Goal: Transaction & Acquisition: Purchase product/service

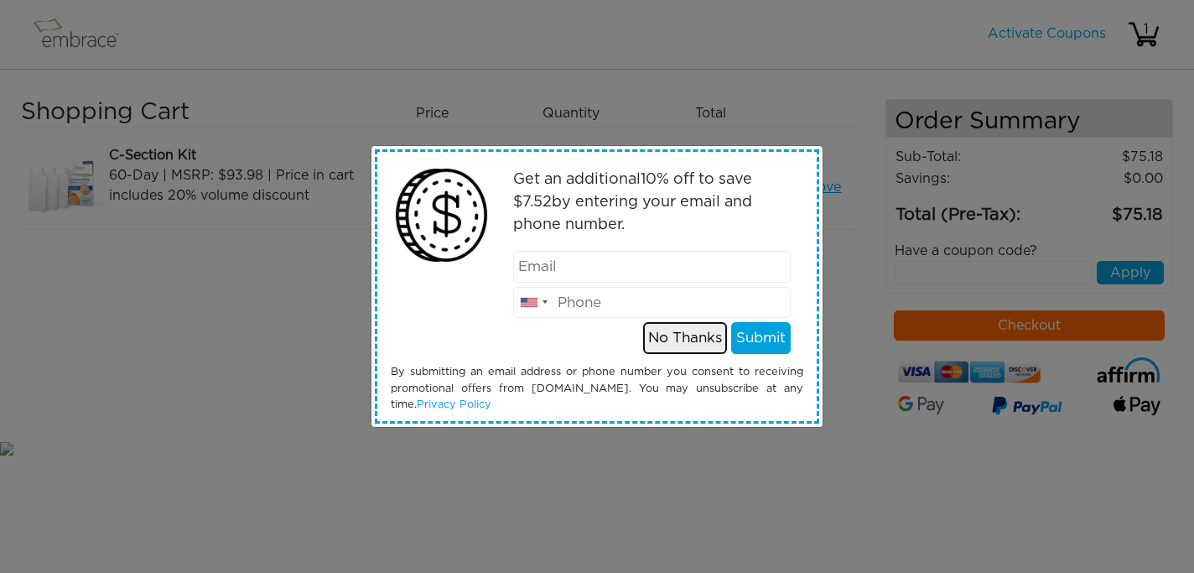
click at [668, 336] on button "No Thanks" at bounding box center [685, 338] width 84 height 32
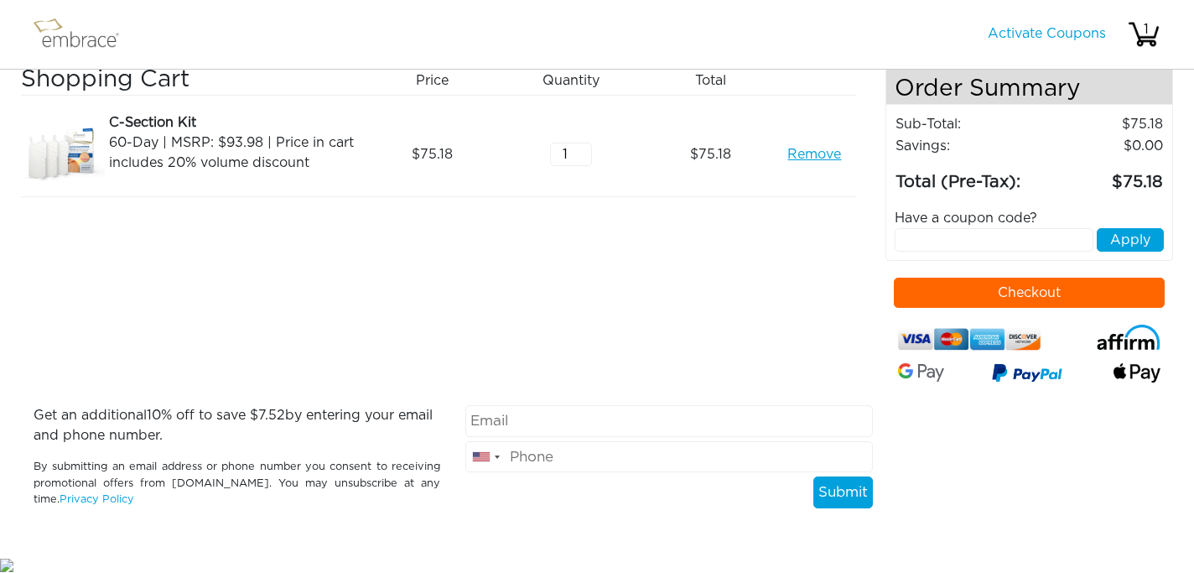
scroll to position [34, 0]
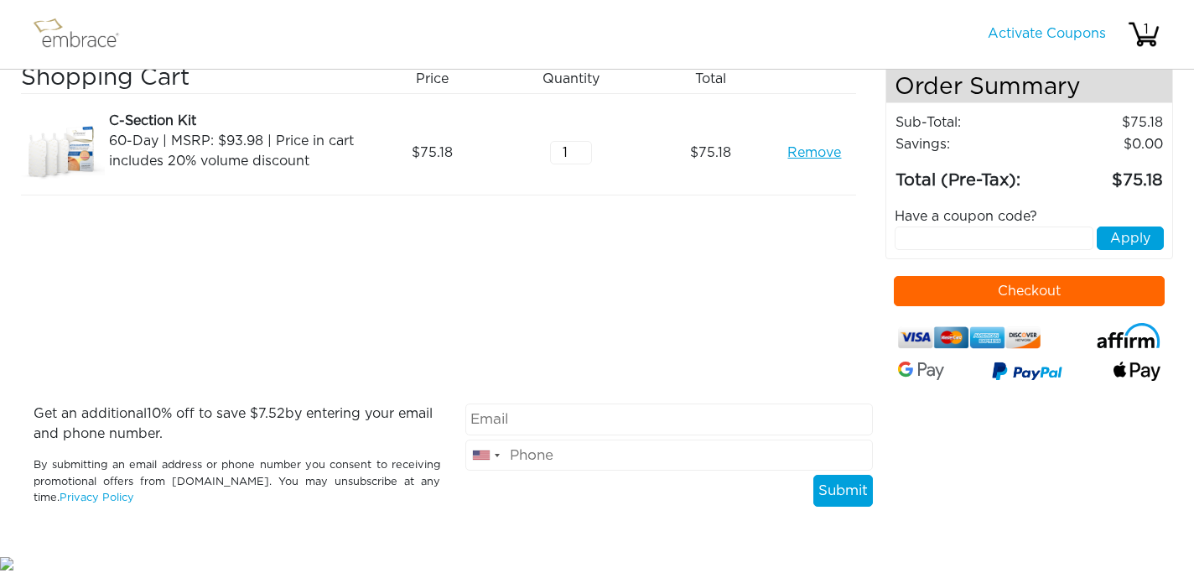
click at [627, 418] on input "email" at bounding box center [669, 419] width 407 height 32
click at [714, 283] on div "Shopping Cart Price Quantity Qty Total C-Section Kit 60-Day | MSRP: $93.98 | Pr…" at bounding box center [453, 234] width 865 height 339
click at [976, 284] on button "Checkout" at bounding box center [1030, 291] width 272 height 30
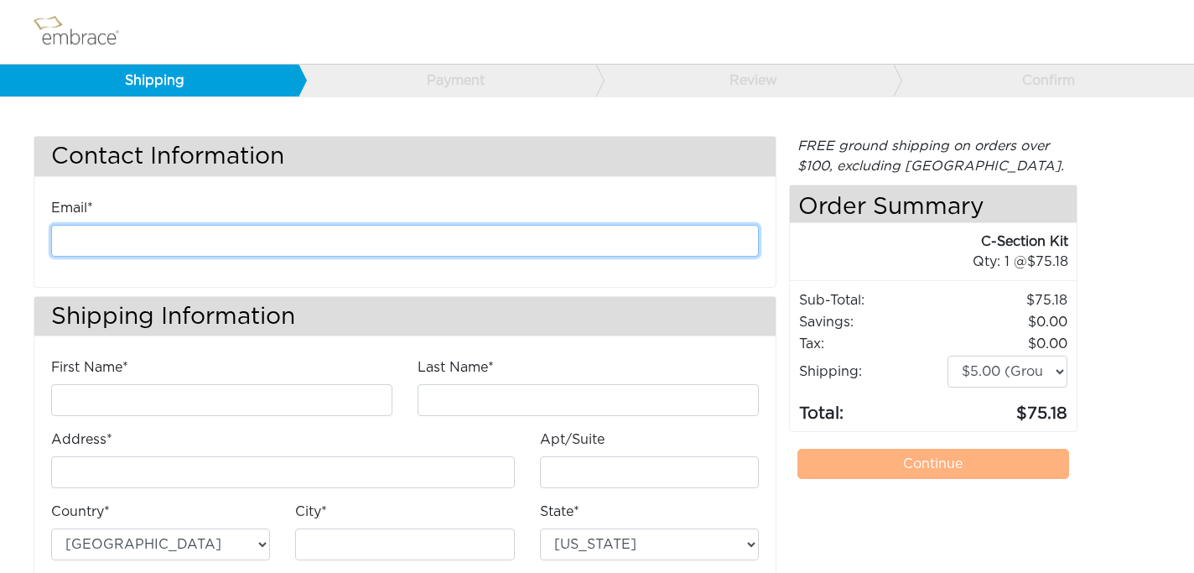
click at [293, 240] on input "email" at bounding box center [405, 241] width 708 height 32
type input "Nicci.Roessler@gmail.com"
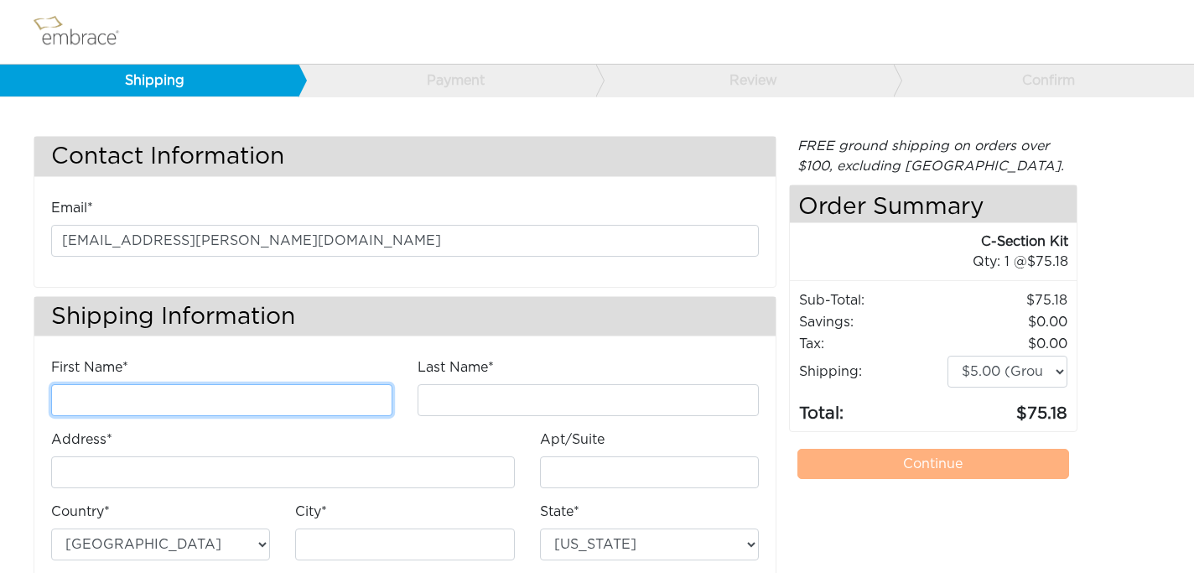
type input "Nicci"
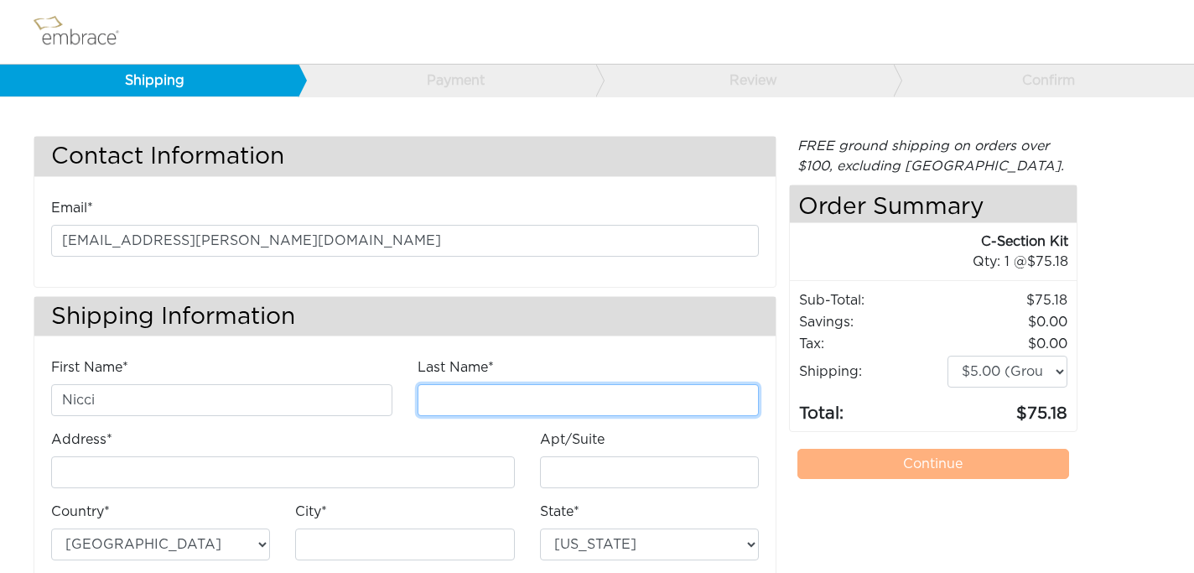
type input "Roessler"
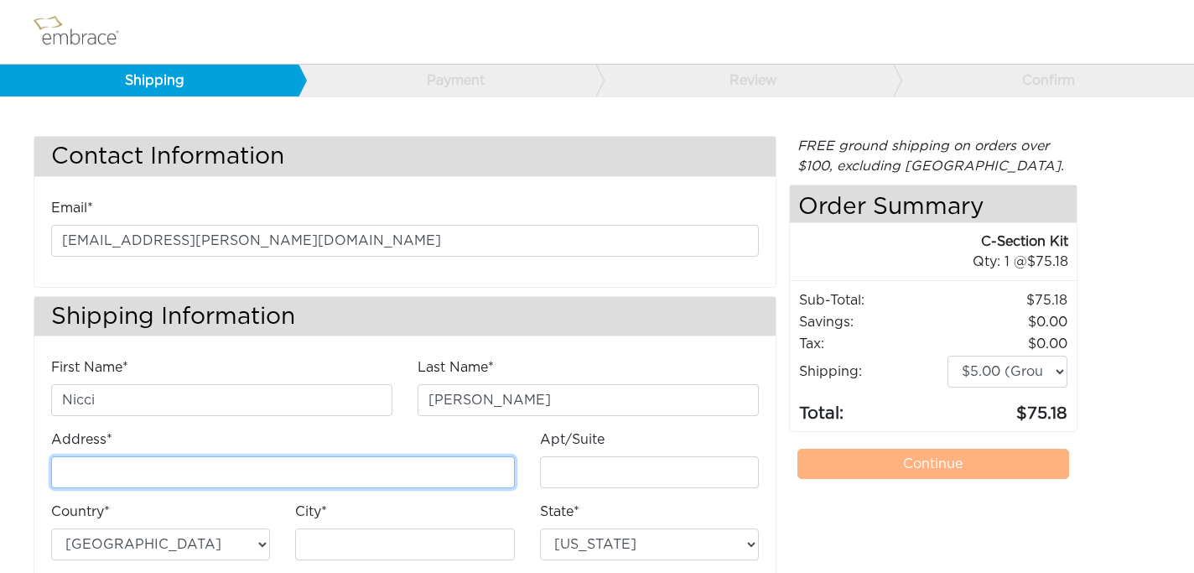
type input "[STREET_ADDRESS]"
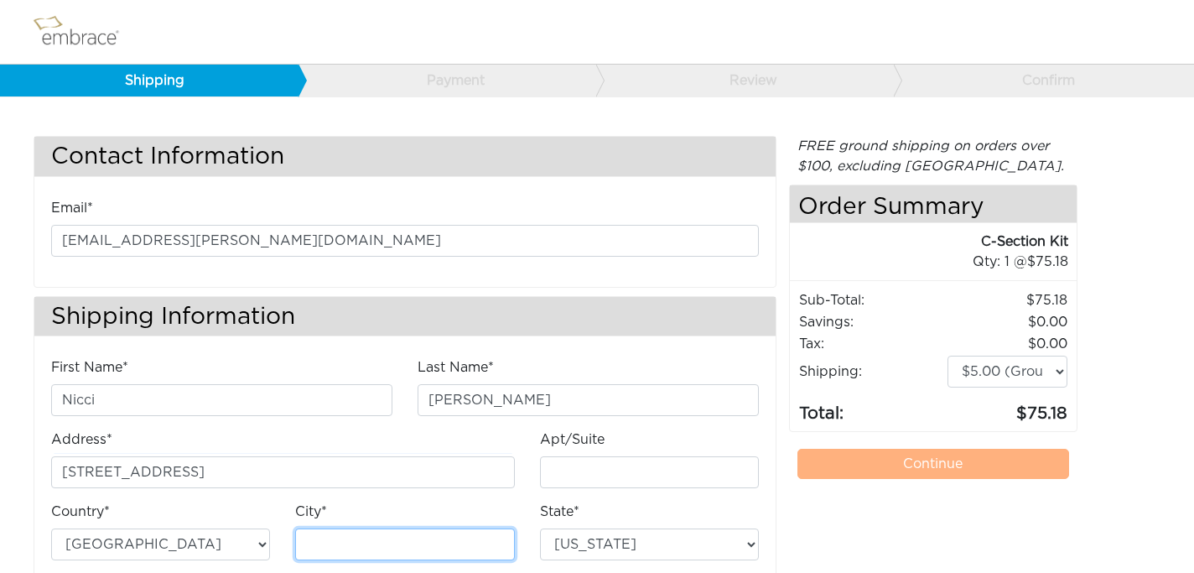
type input "[US_STATE]"
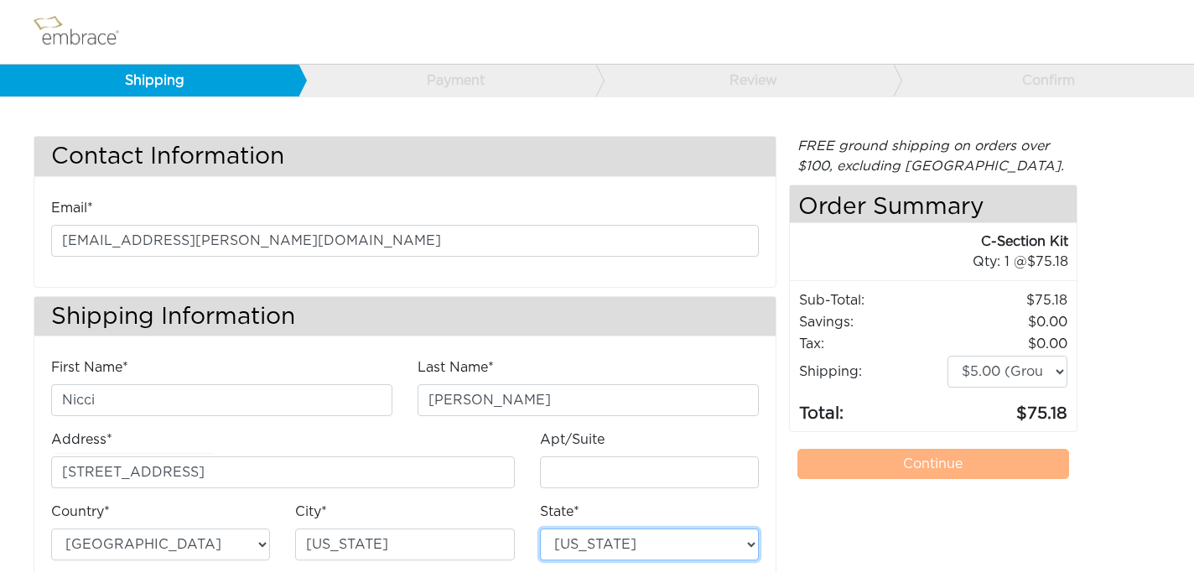
select select "NY"
type input "10014"
type input "3102100496"
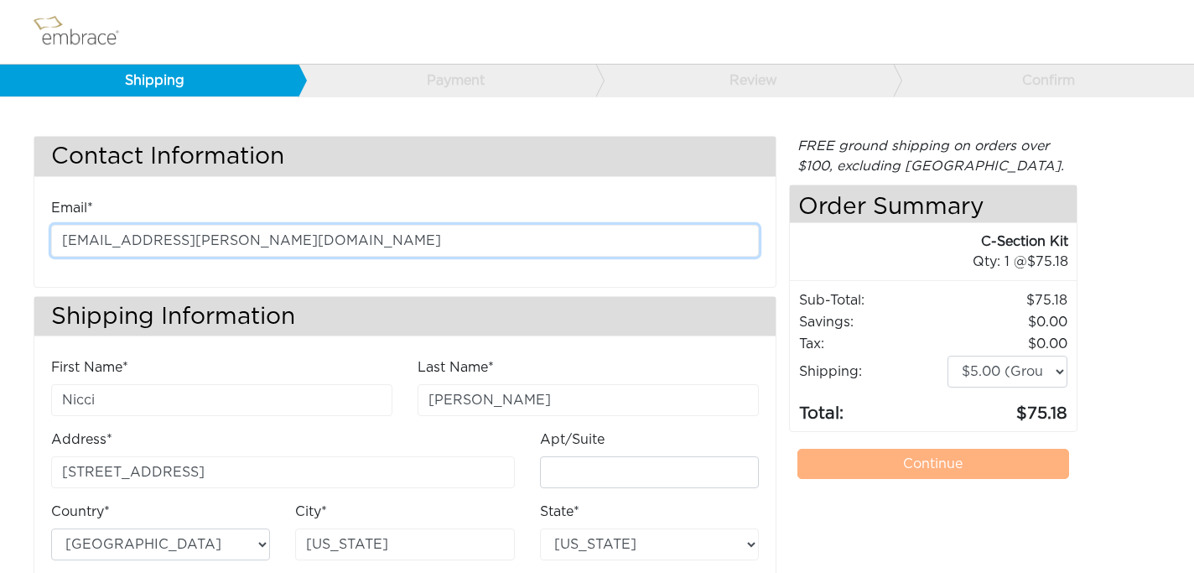
scroll to position [111, 0]
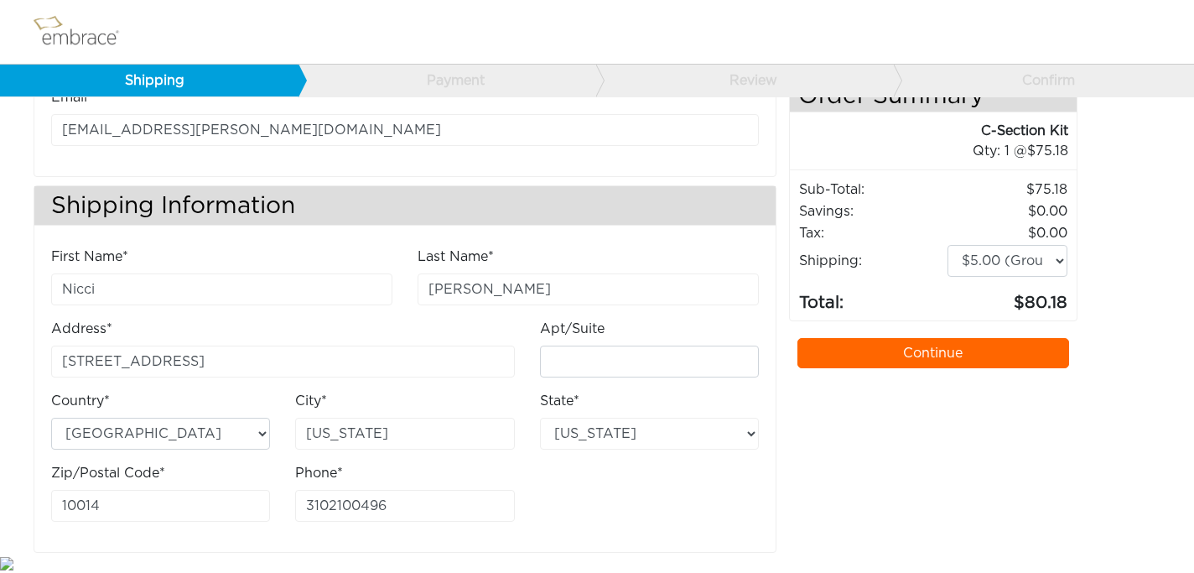
click at [899, 347] on link "Continue" at bounding box center [934, 353] width 272 height 30
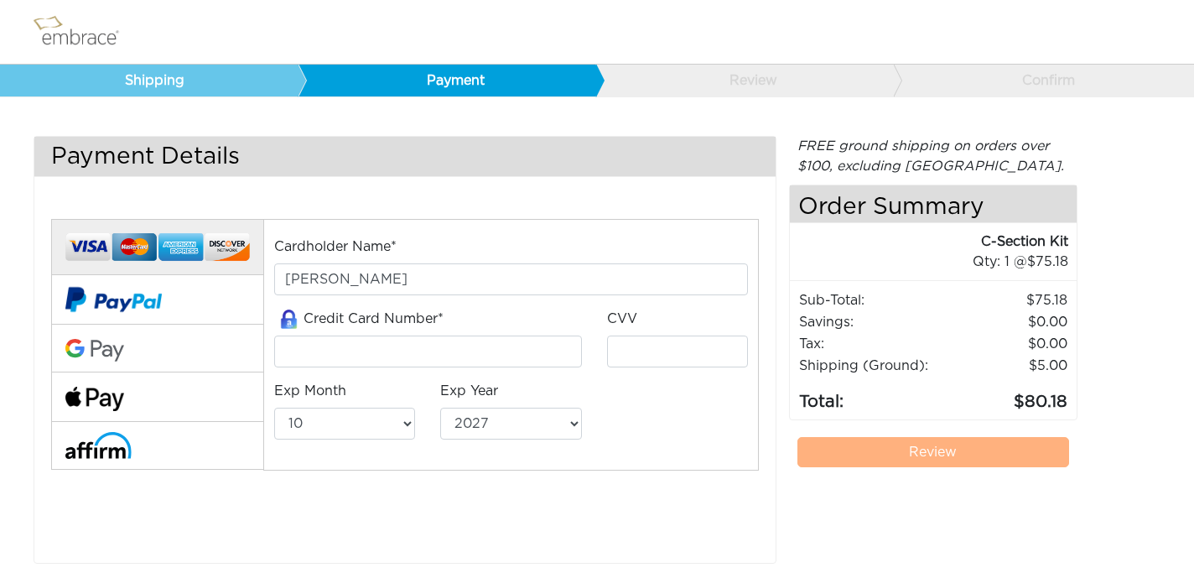
select select "10"
select select "2027"
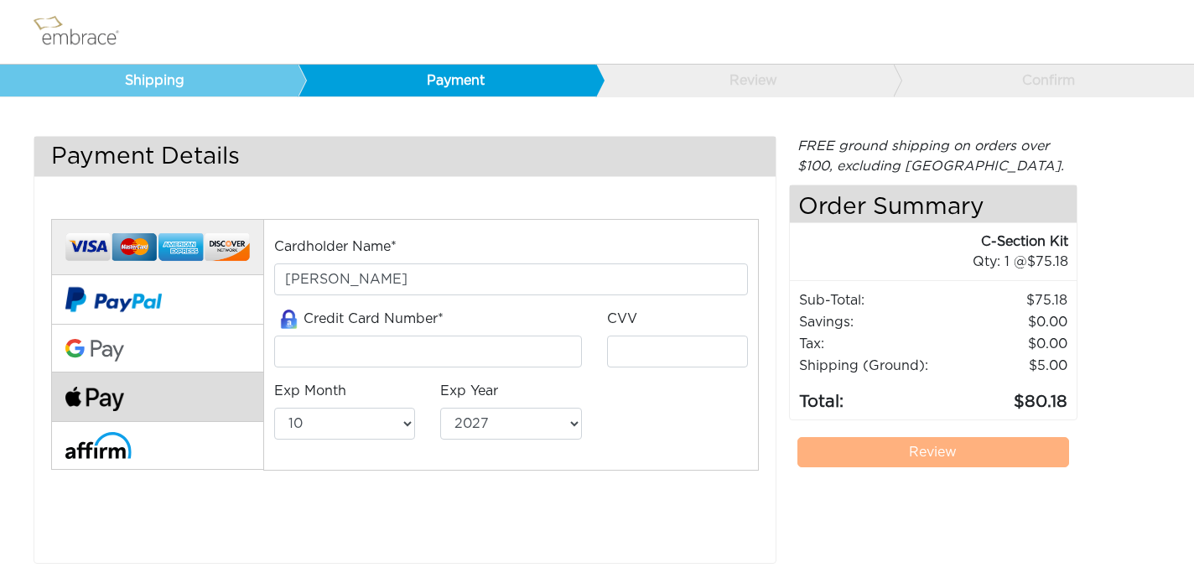
click at [188, 406] on button at bounding box center [157, 396] width 212 height 49
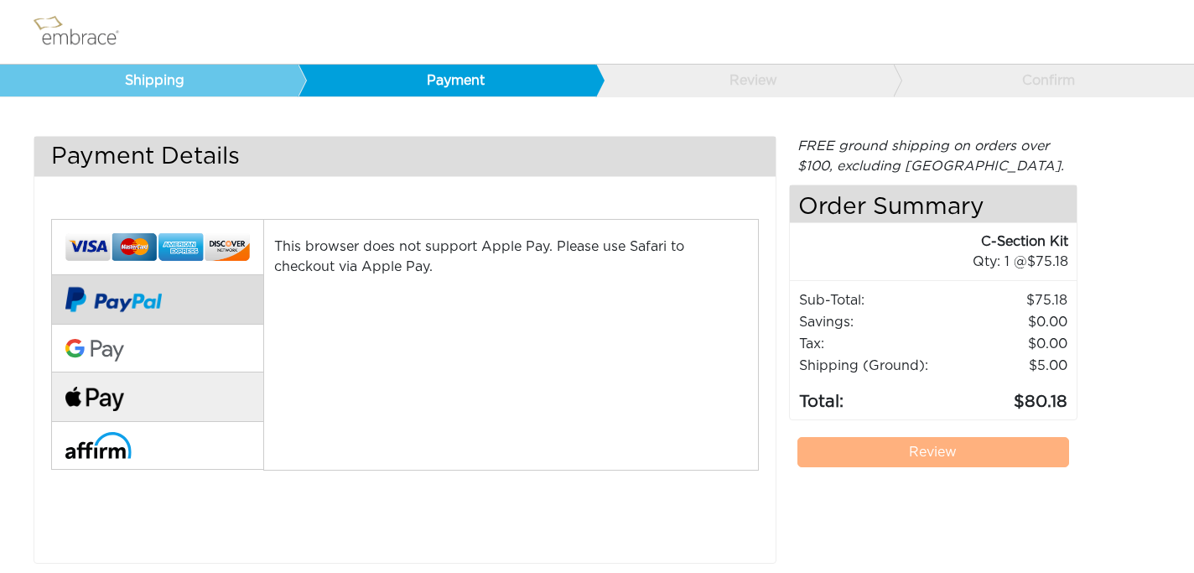
click at [195, 302] on button at bounding box center [157, 299] width 212 height 49
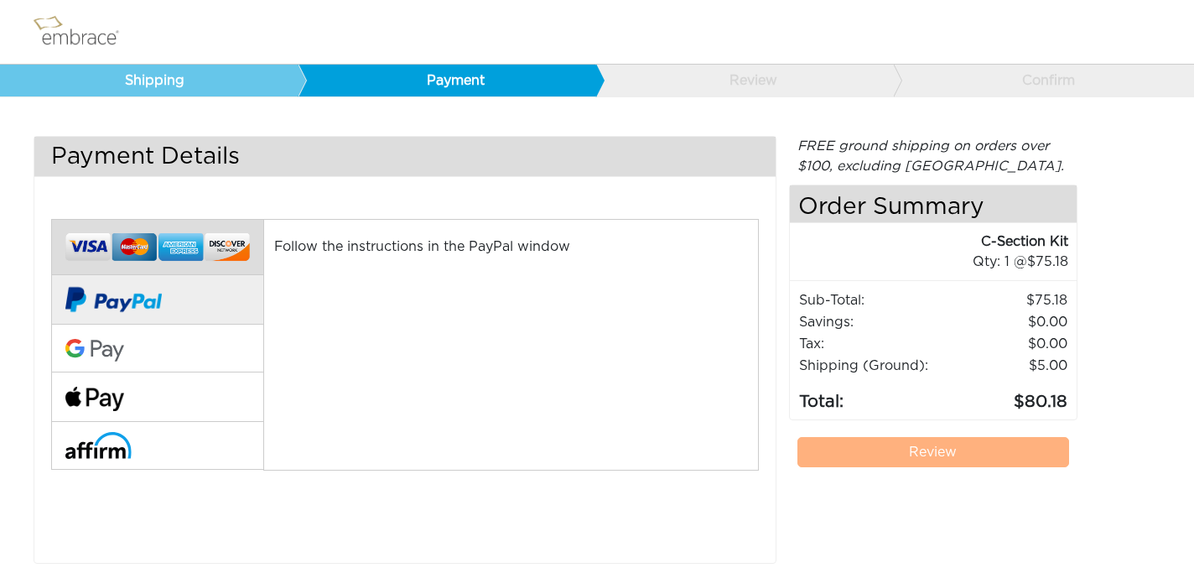
click at [103, 249] on img at bounding box center [157, 247] width 185 height 39
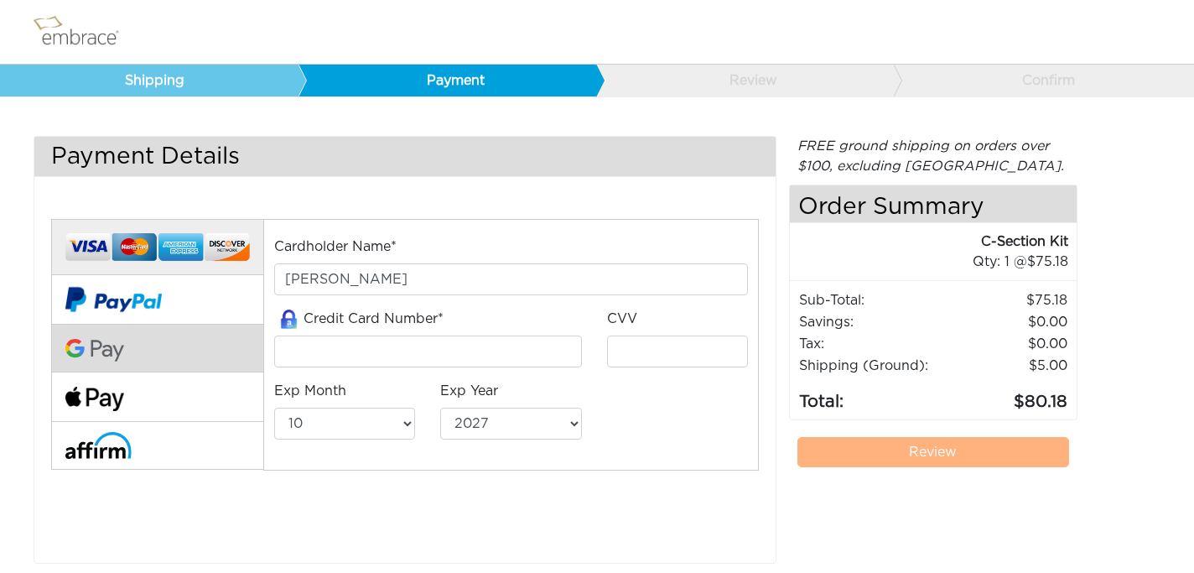
click at [153, 352] on button at bounding box center [157, 349] width 212 height 49
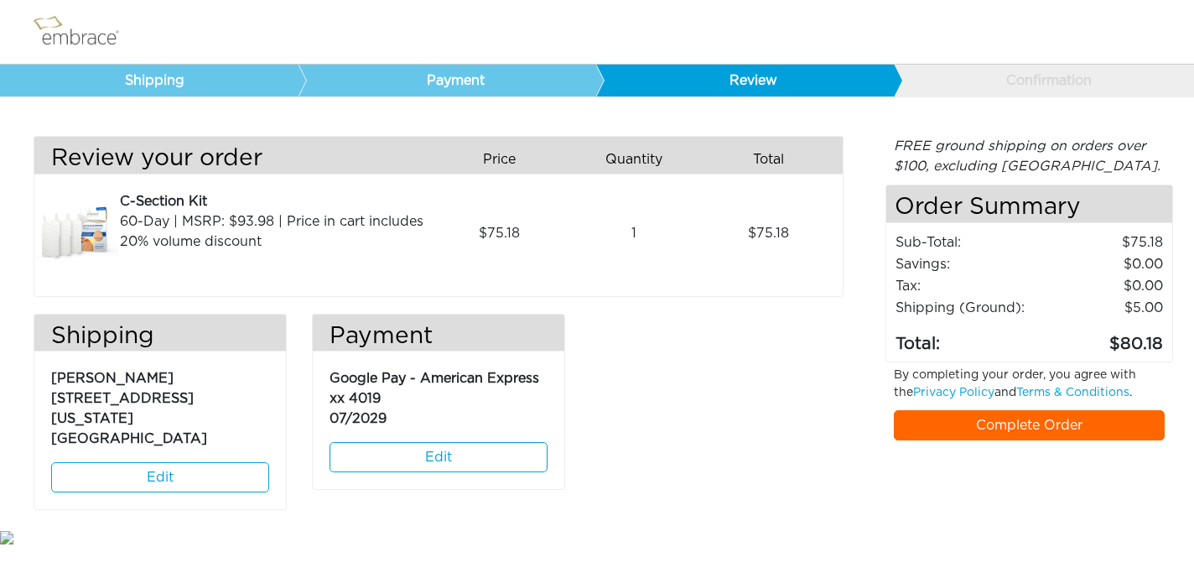
click at [994, 430] on link "Complete Order" at bounding box center [1030, 425] width 272 height 30
